Goal: Communication & Community: Share content

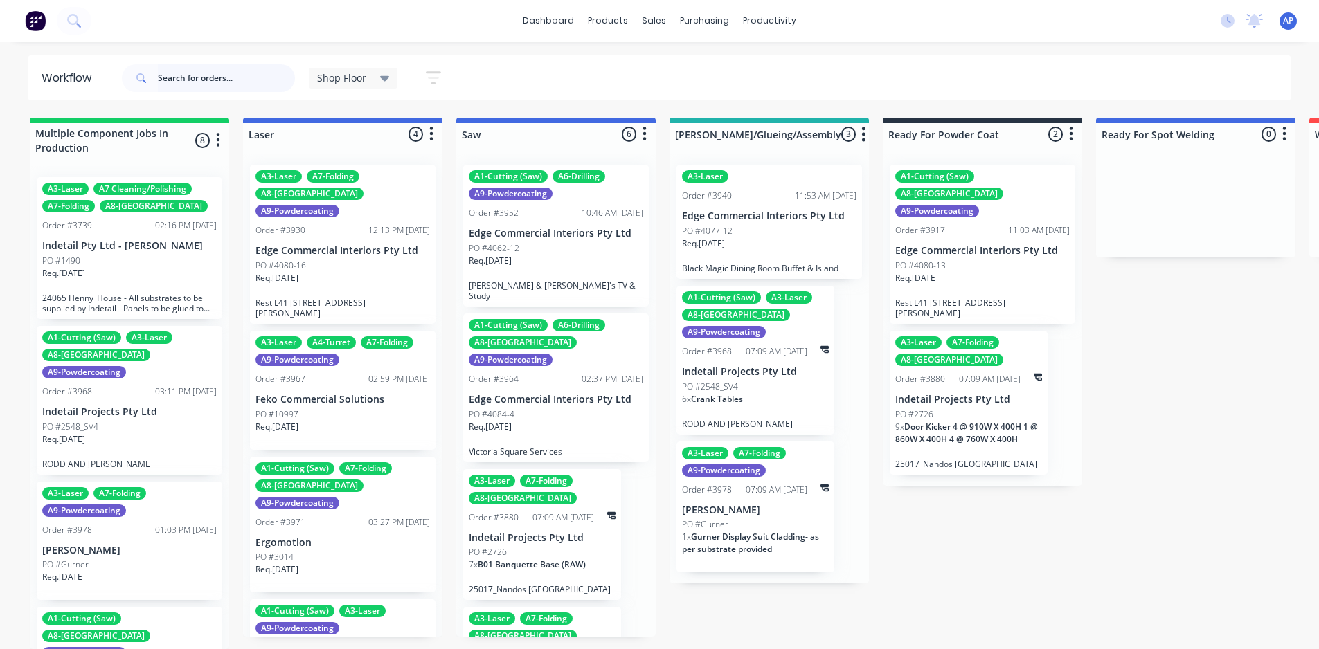
click at [186, 72] on input "text" at bounding box center [226, 78] width 137 height 28
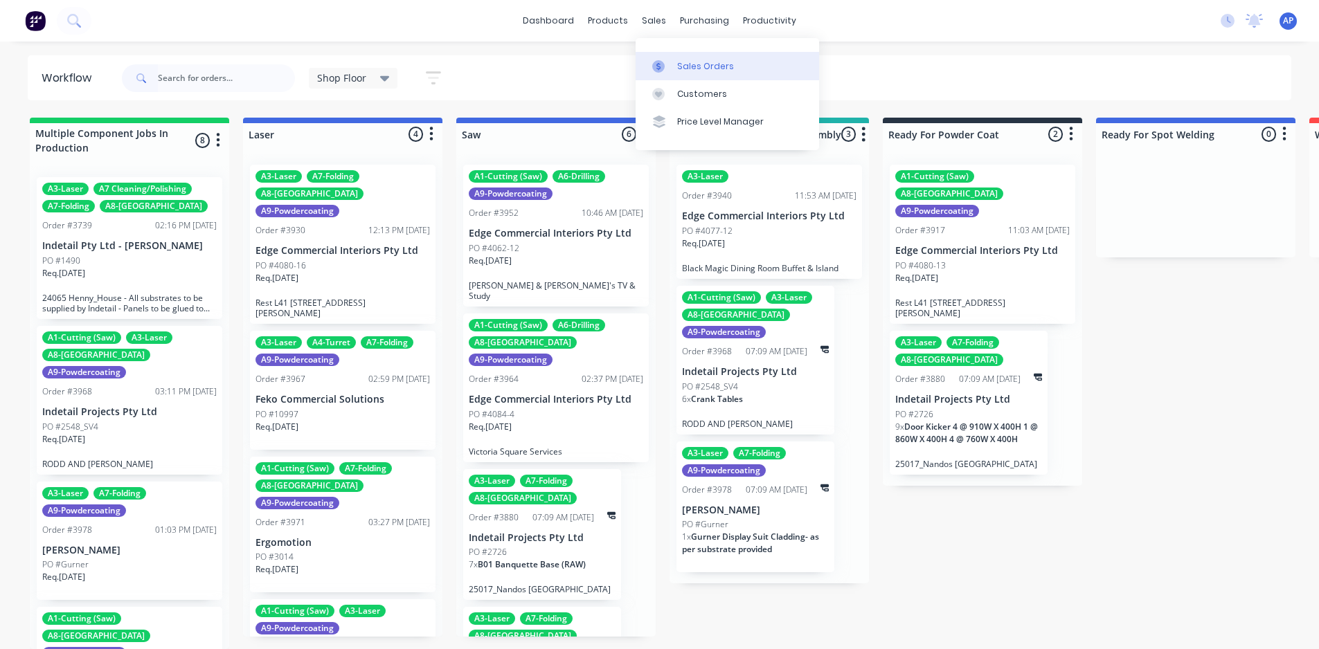
click at [487, 64] on div "Sales Orders" at bounding box center [705, 66] width 57 height 12
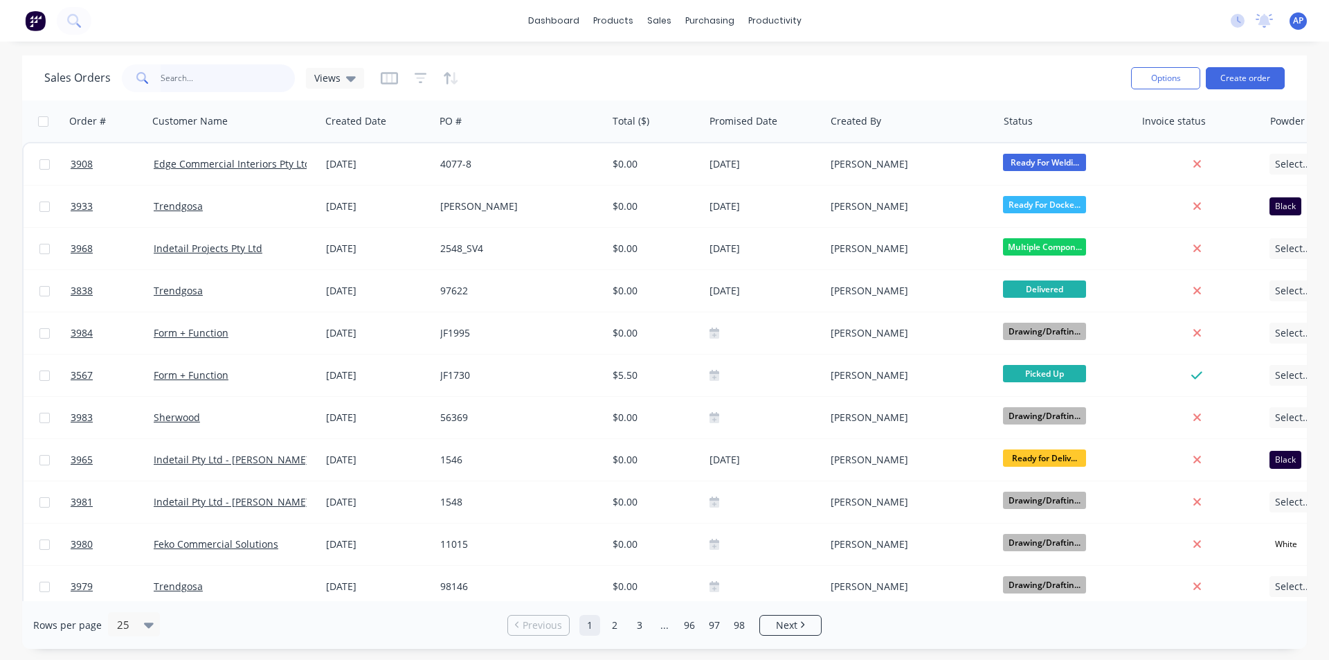
click at [172, 82] on input "text" at bounding box center [228, 78] width 135 height 28
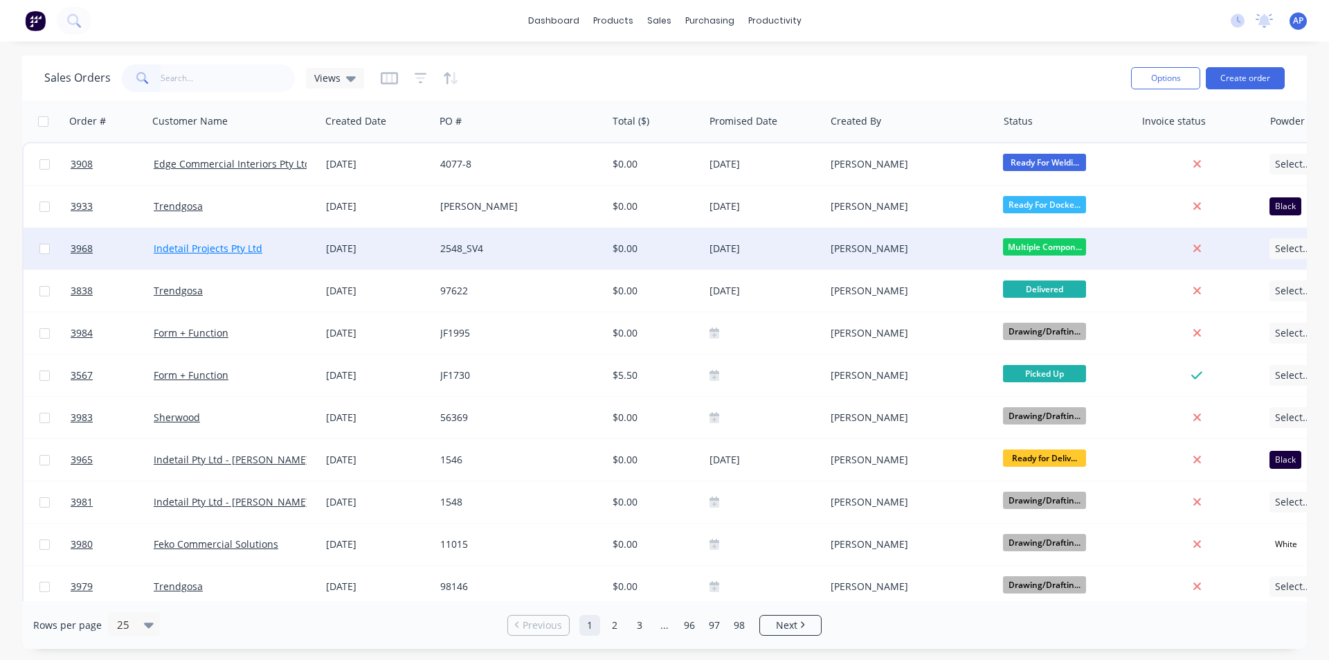
click at [197, 249] on link "Indetail Projects Pty Ltd" at bounding box center [208, 248] width 109 height 13
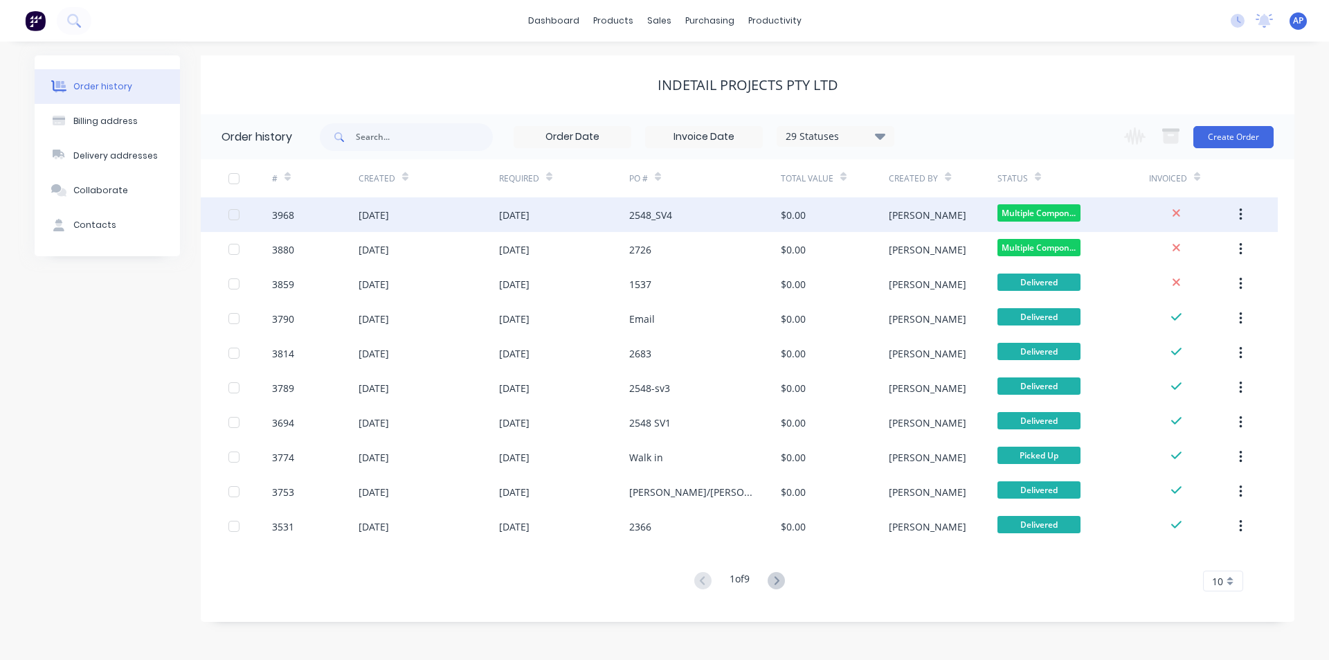
click at [313, 219] on div "3968" at bounding box center [315, 214] width 87 height 35
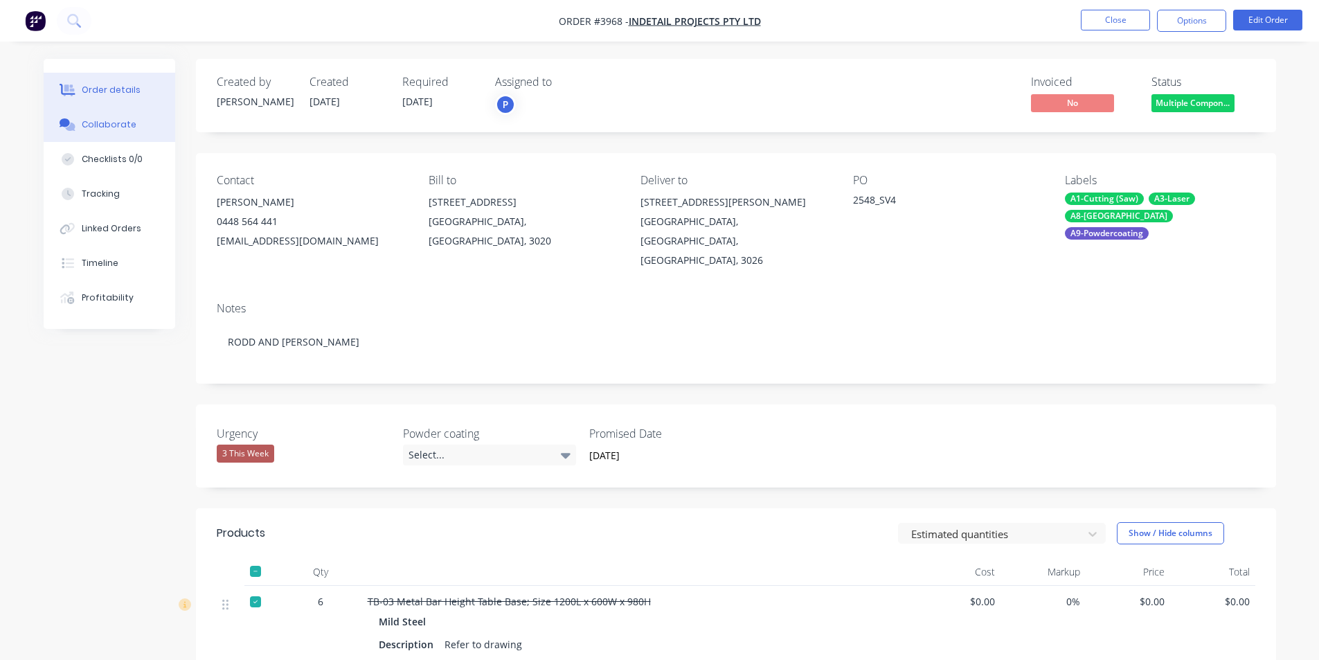
click at [129, 127] on div "Collaborate" at bounding box center [109, 124] width 55 height 12
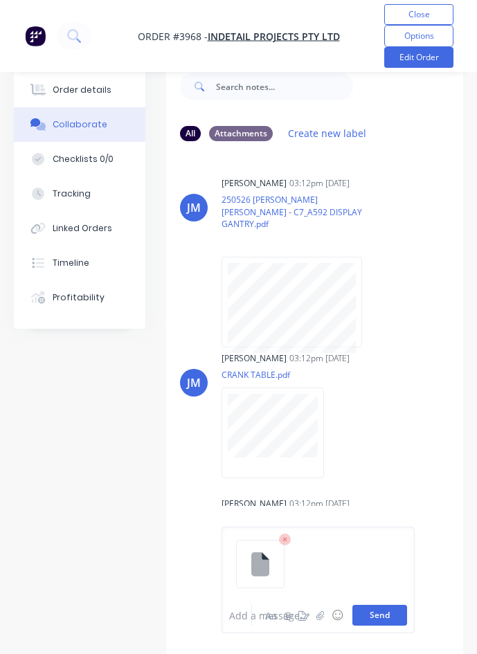
click at [372, 615] on button "Send" at bounding box center [379, 615] width 55 height 21
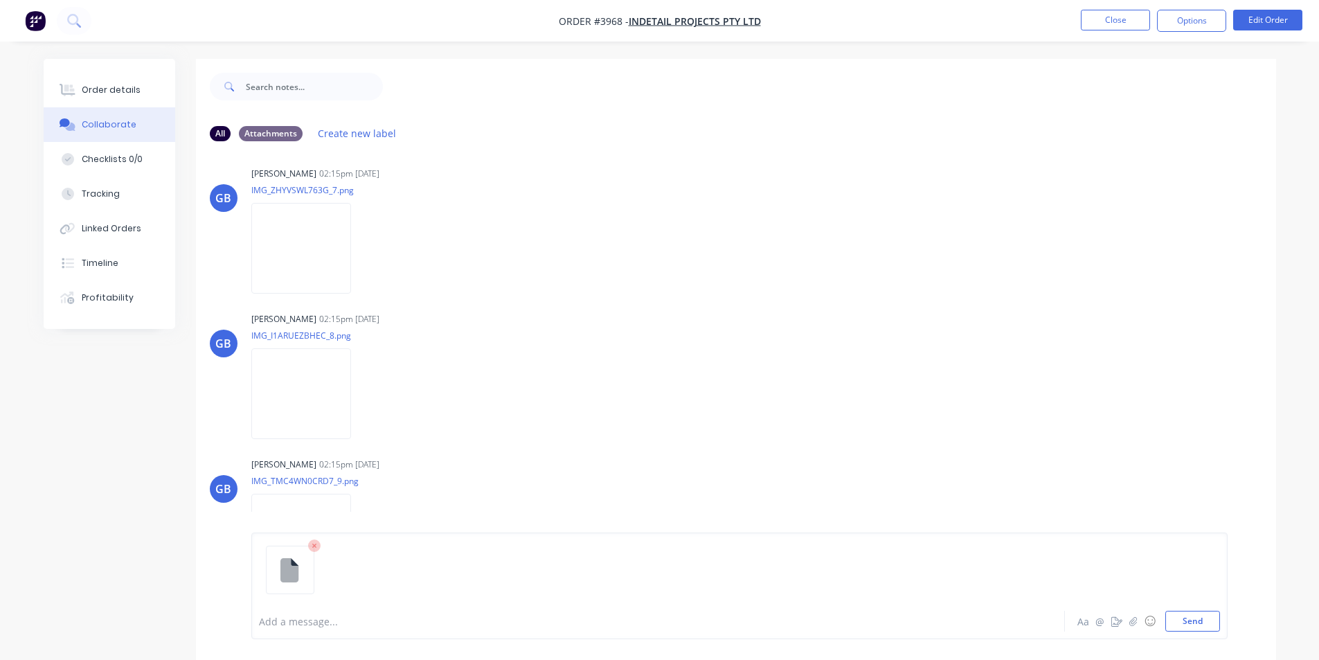
scroll to position [2561, 0]
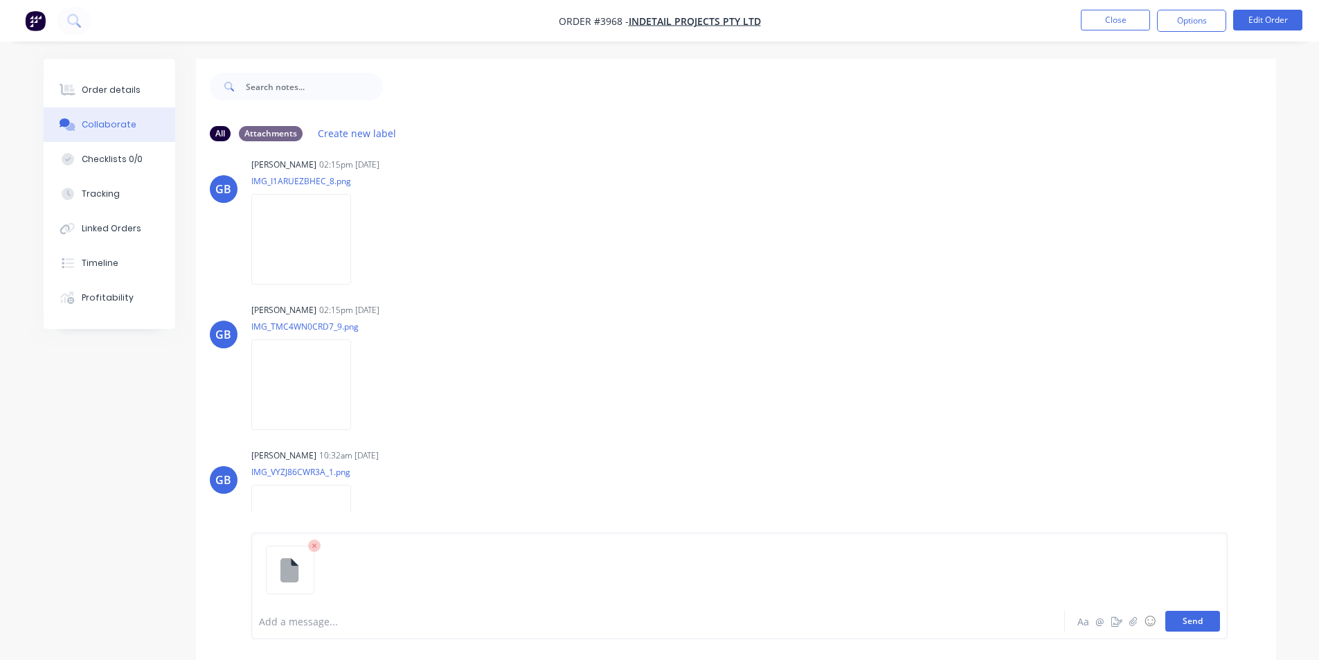
click at [487, 622] on button "Send" at bounding box center [1192, 620] width 55 height 21
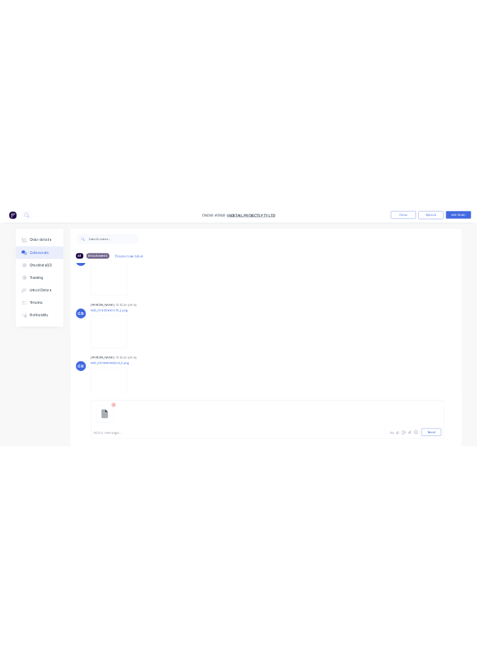
scroll to position [3266, 0]
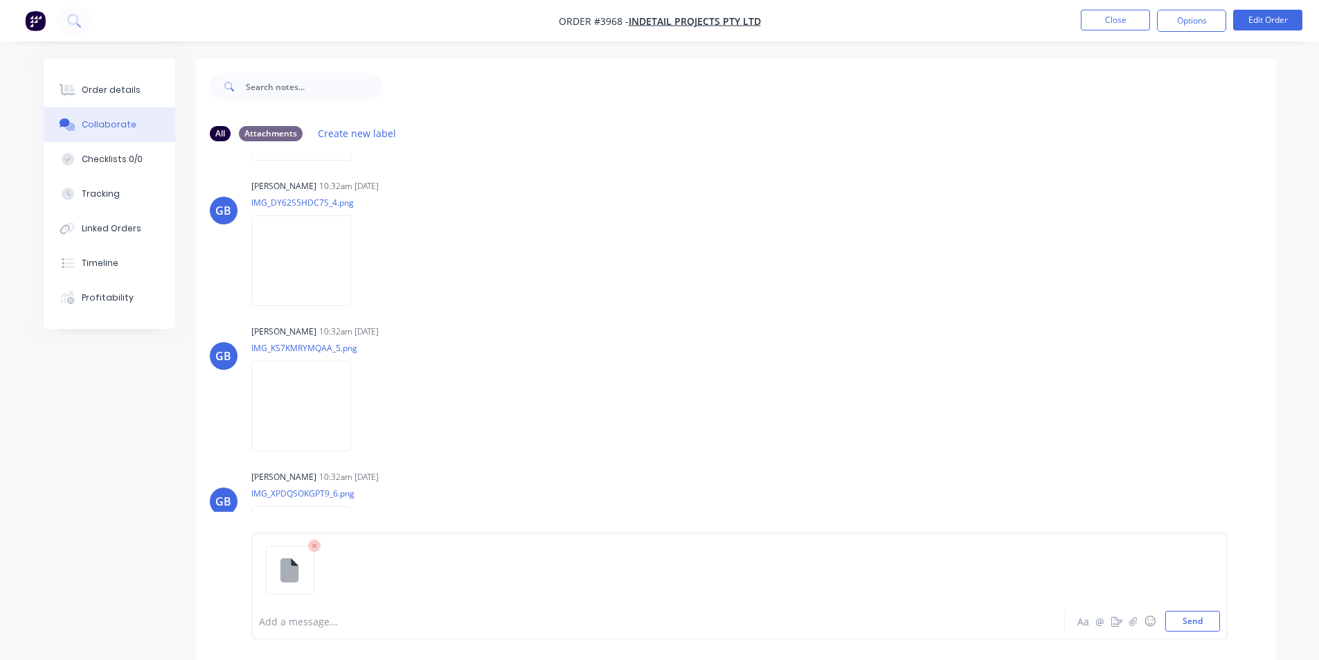
click at [284, 569] on icon at bounding box center [289, 569] width 18 height 24
click at [314, 543] on icon at bounding box center [314, 545] width 12 height 12
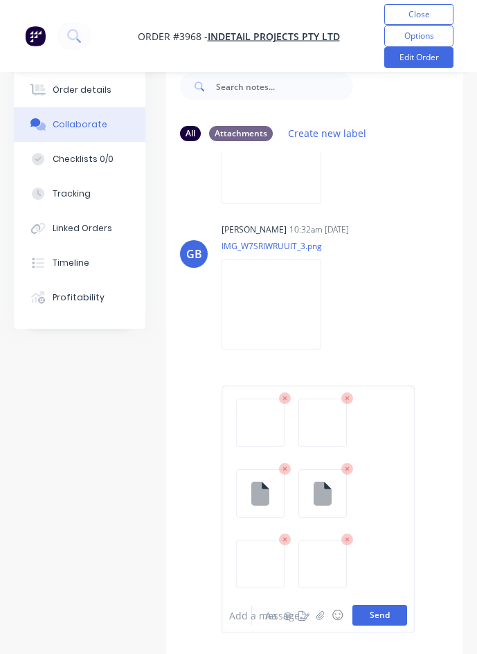
click at [381, 615] on button "Send" at bounding box center [379, 615] width 55 height 21
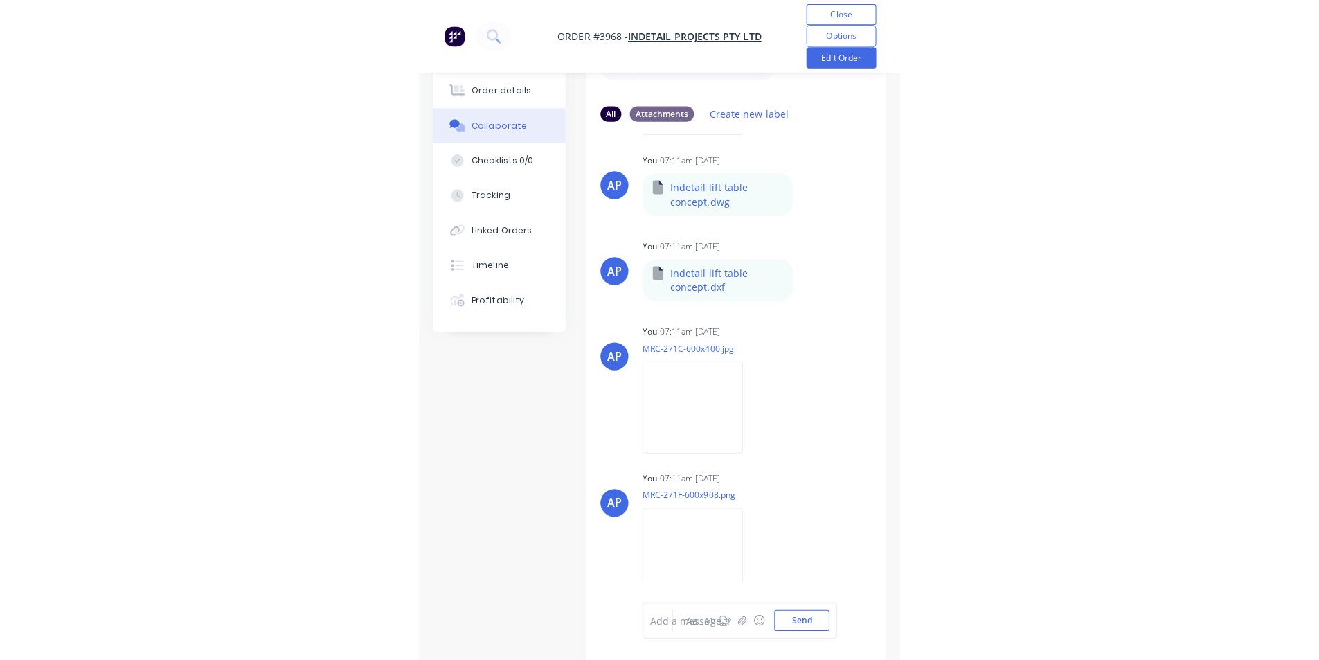
scroll to position [3989, 0]
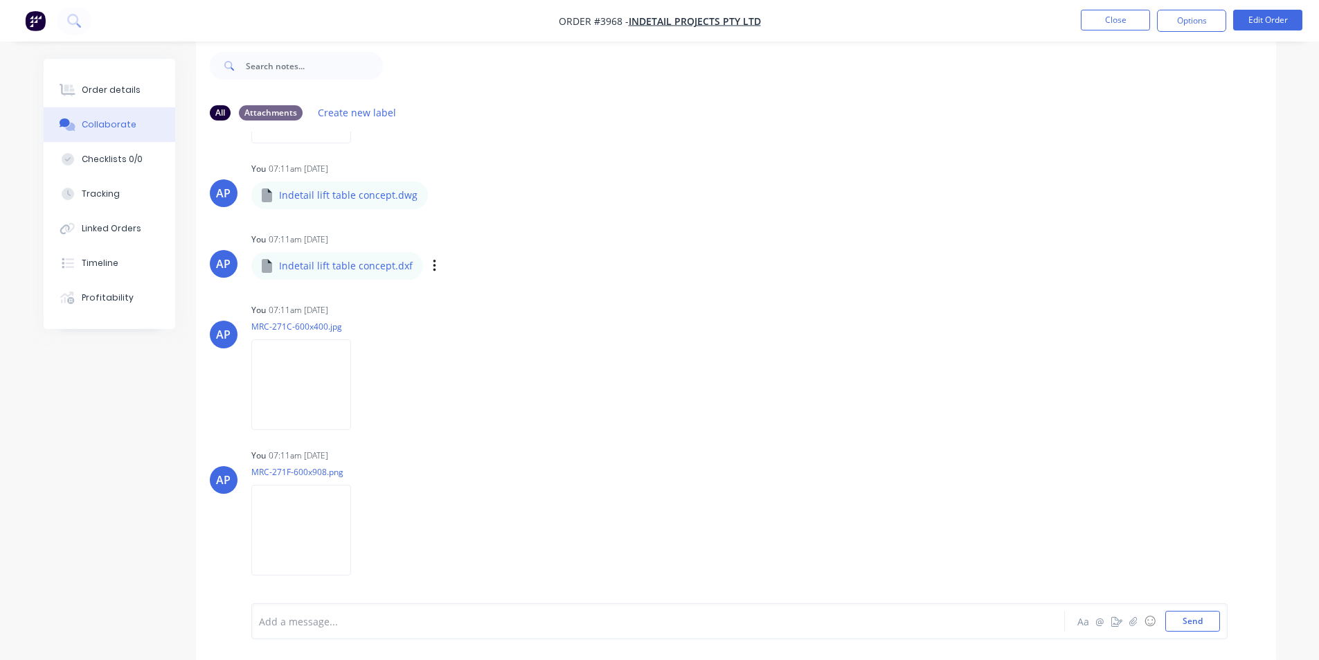
click at [316, 268] on p "Indetail lift table concept.dxf" at bounding box center [346, 266] width 134 height 14
click at [432, 267] on button "button" at bounding box center [435, 266] width 6 height 20
click at [315, 262] on p "Indetail lift table concept.dxf" at bounding box center [346, 266] width 134 height 14
click at [230, 268] on div "AP" at bounding box center [224, 264] width 28 height 28
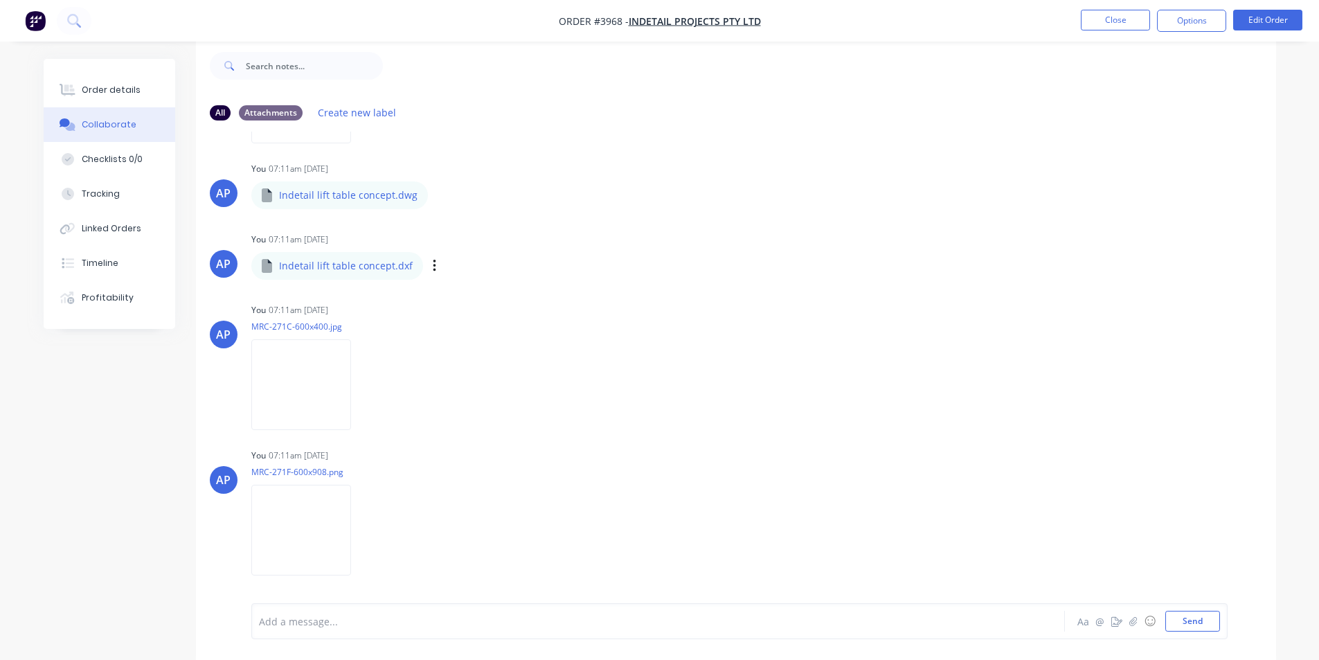
click at [230, 268] on div "AP" at bounding box center [224, 264] width 28 height 28
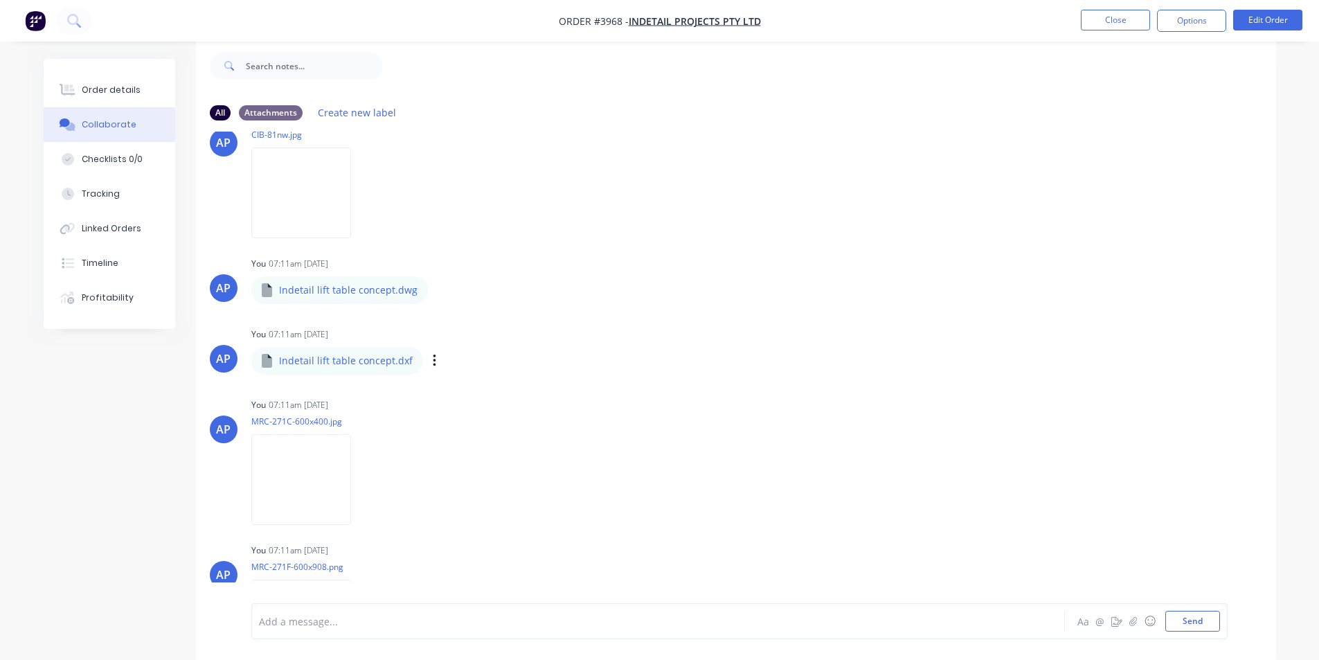
scroll to position [3920, 0]
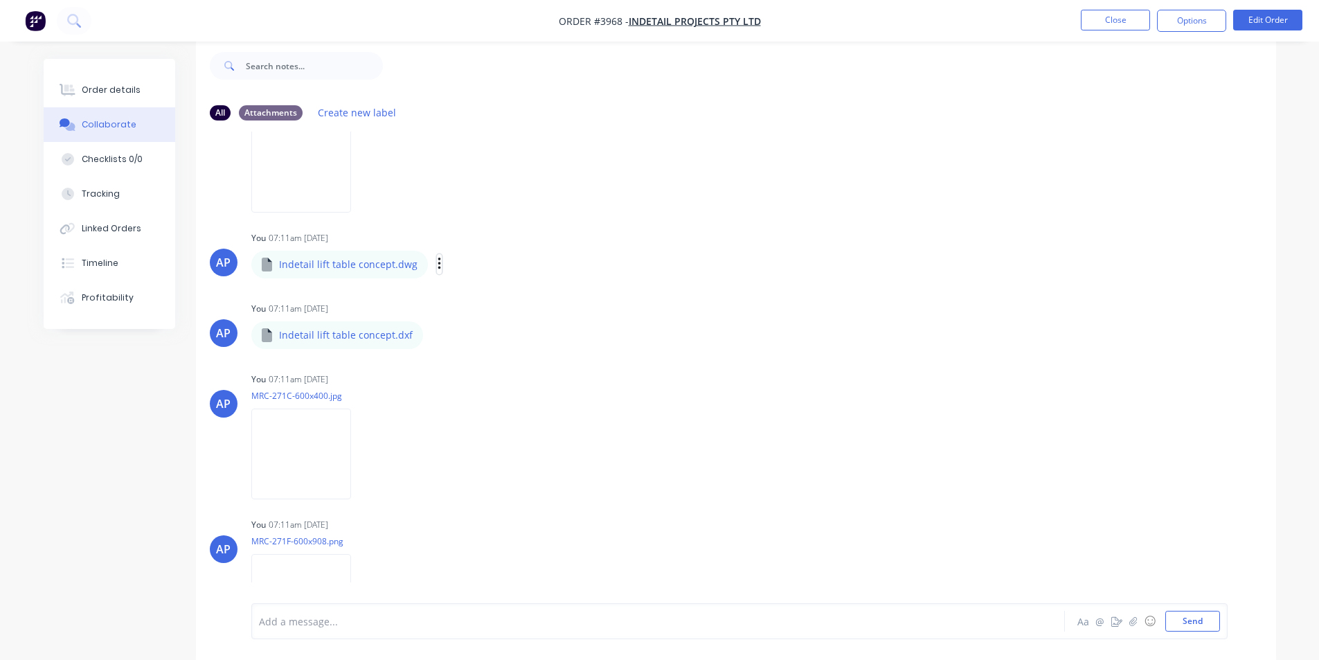
click at [437, 270] on icon "button" at bounding box center [438, 263] width 3 height 12
click at [487, 303] on button "Download" at bounding box center [530, 300] width 156 height 31
